Goal: Register for event/course

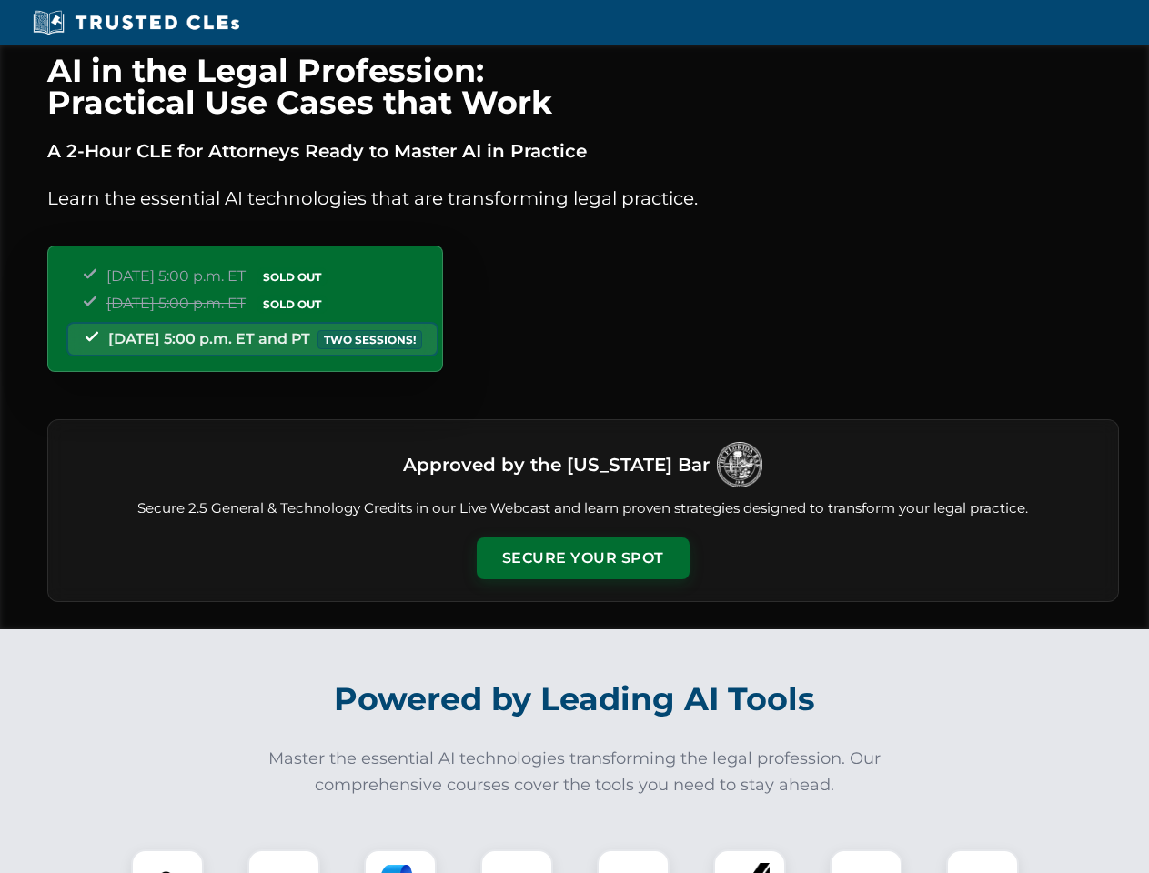
click at [582, 559] on button "Secure Your Spot" at bounding box center [583, 559] width 213 height 42
click at [167, 861] on img at bounding box center [167, 886] width 53 height 53
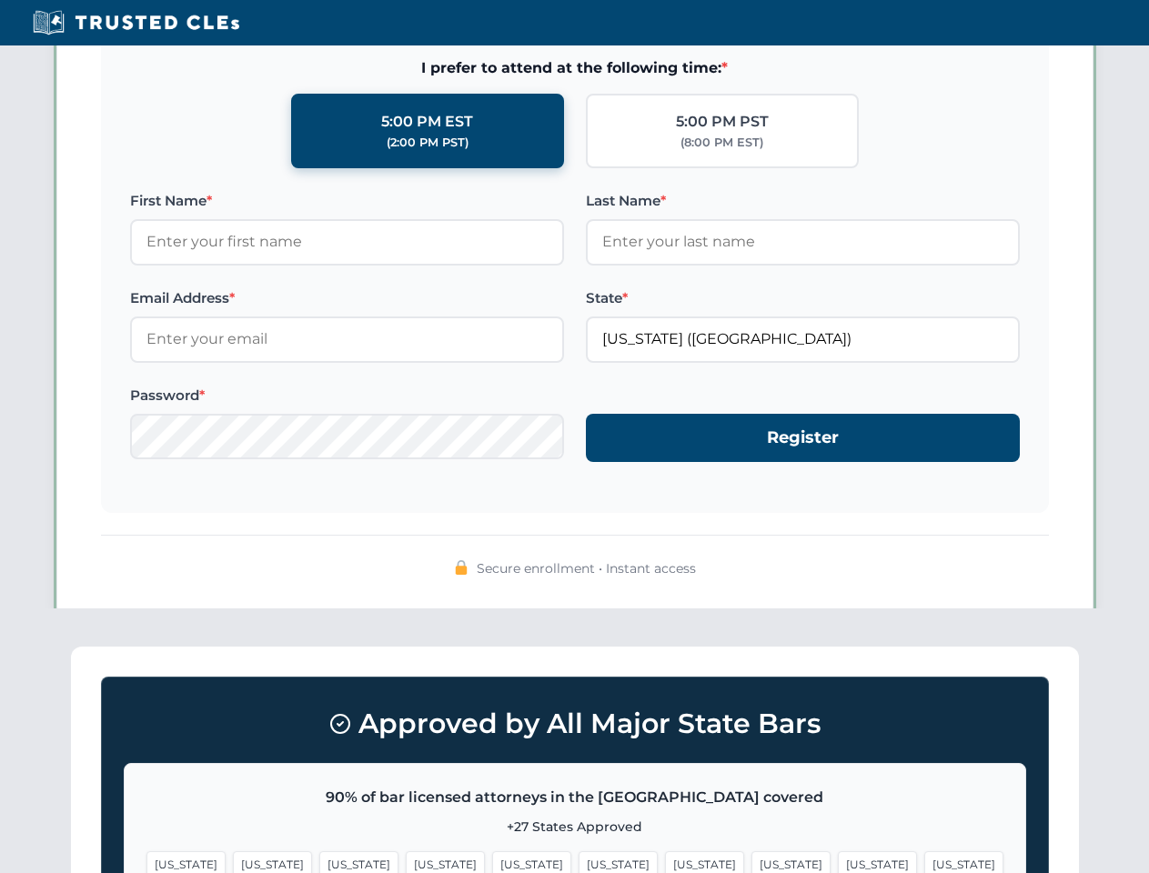
click at [665, 861] on span "[US_STATE]" at bounding box center [704, 864] width 79 height 26
click at [838, 861] on span "[US_STATE]" at bounding box center [877, 864] width 79 height 26
